Goal: Check status

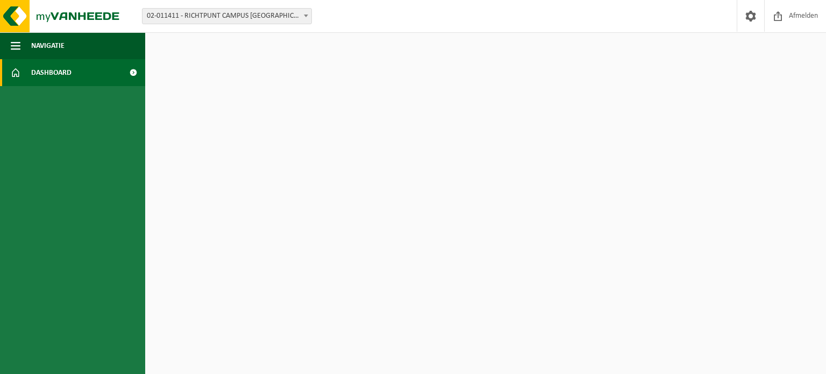
click at [126, 72] on span at bounding box center [133, 72] width 24 height 27
click at [807, 12] on span "Afmelden" at bounding box center [803, 16] width 34 height 32
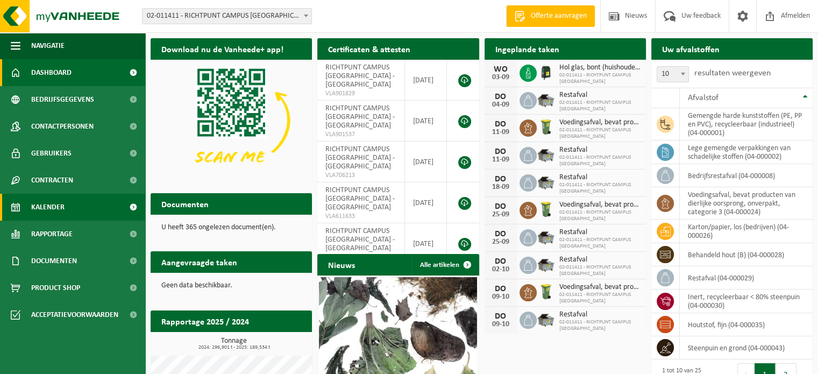
click at [51, 209] on span "Kalender" at bounding box center [47, 207] width 33 height 27
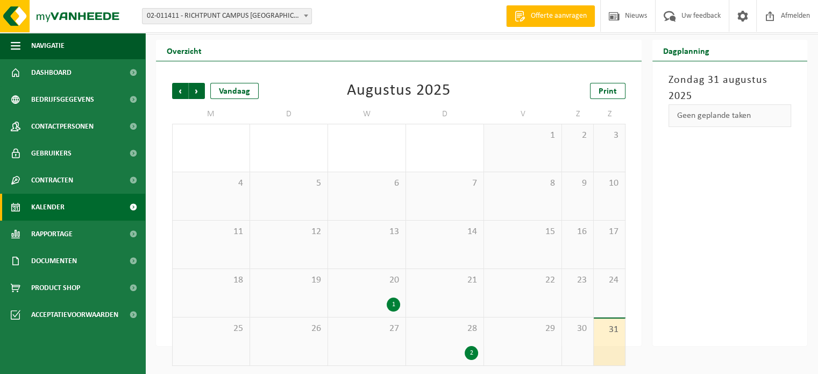
scroll to position [25, 0]
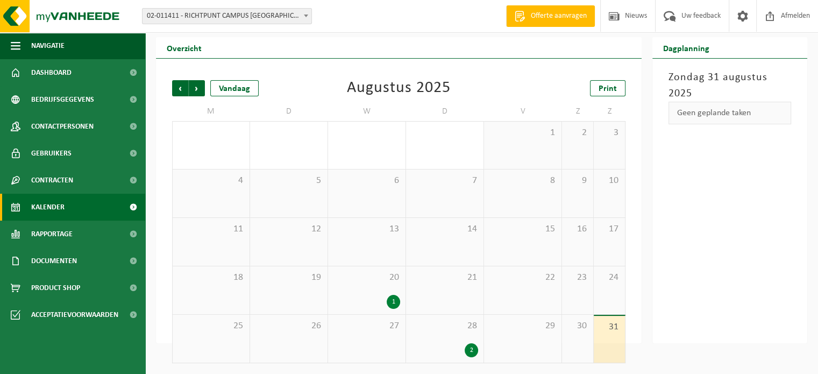
click at [445, 332] on div "28 2" at bounding box center [444, 339] width 77 height 48
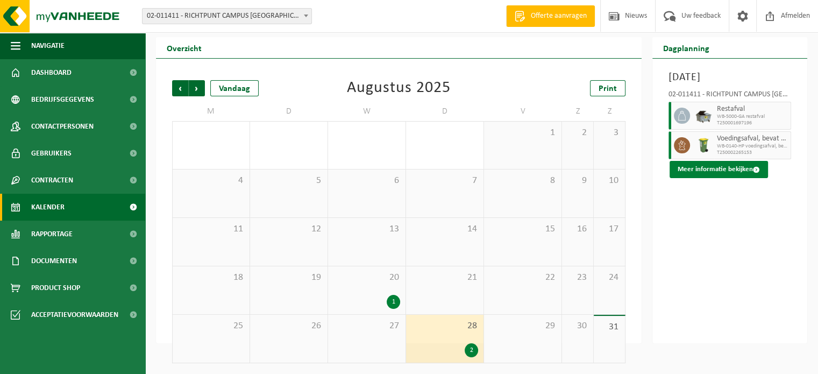
click at [732, 178] on button "Meer informatie bekijken" at bounding box center [719, 169] width 98 height 17
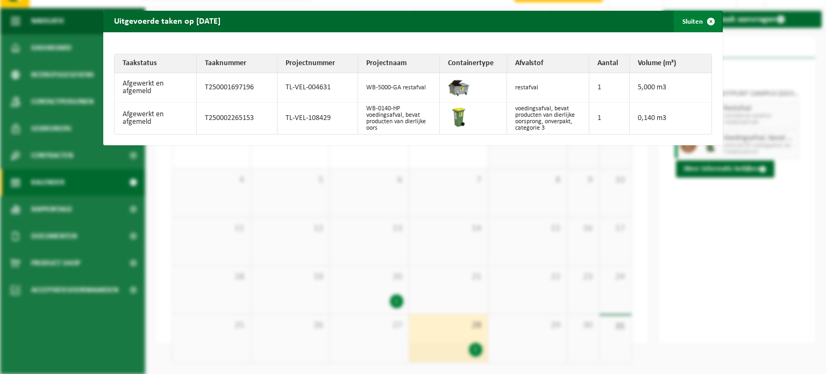
click at [691, 24] on button "Sluiten" at bounding box center [698, 22] width 48 height 22
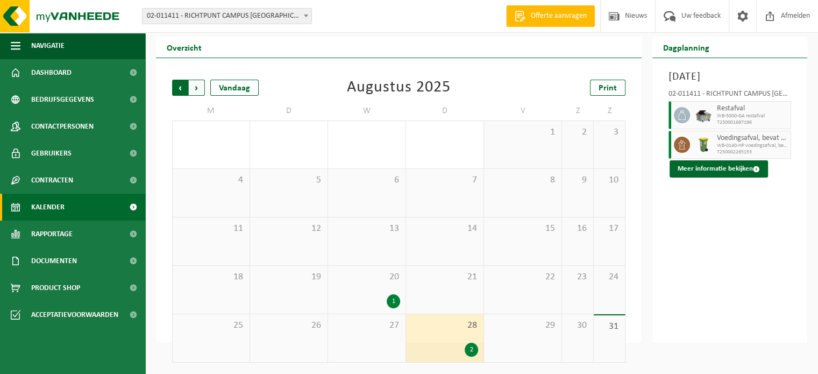
click at [191, 93] on span "Volgende" at bounding box center [197, 88] width 16 height 16
